Goal: Book appointment/travel/reservation

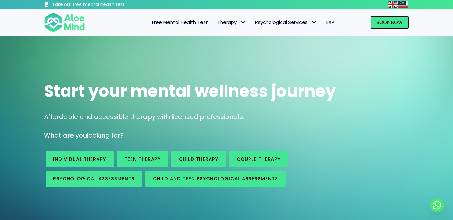
click at [391, 24] on span "Book Now" at bounding box center [389, 22] width 26 height 7
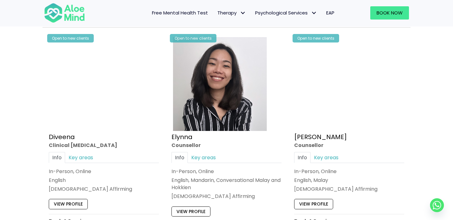
scroll to position [551, 0]
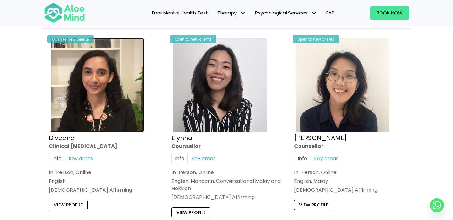
click at [98, 99] on img at bounding box center [97, 85] width 94 height 94
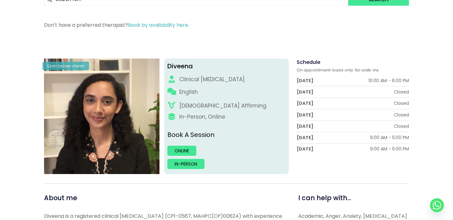
scroll to position [70, 0]
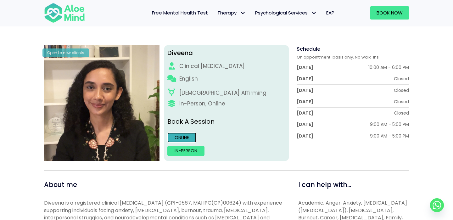
click at [190, 134] on link "Online" at bounding box center [181, 137] width 29 height 10
